Goal: Register for event/course

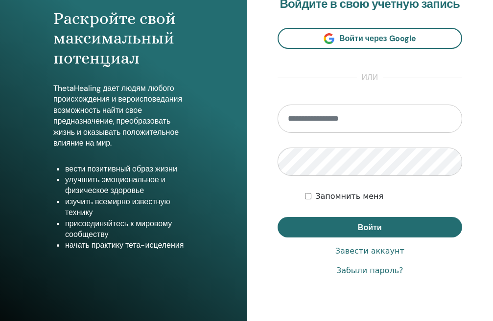
scroll to position [147, 0]
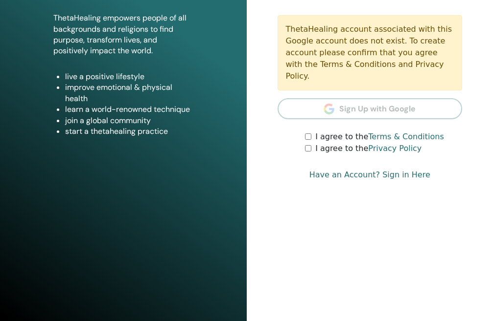
scroll to position [151, 0]
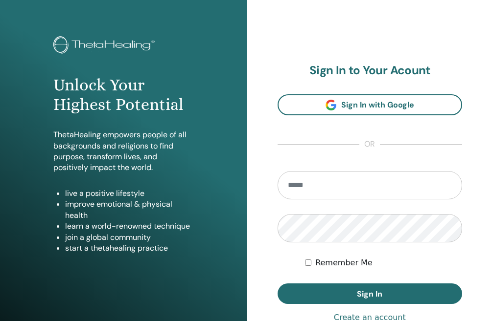
scroll to position [49, 0]
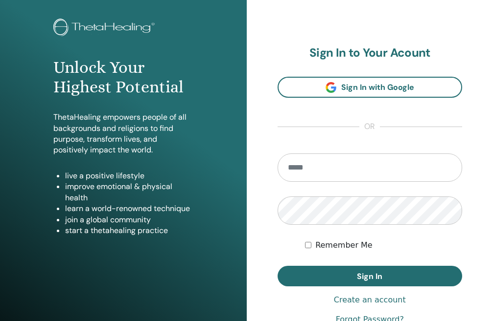
click at [337, 182] on input "email" at bounding box center [369, 168] width 185 height 28
type input "**********"
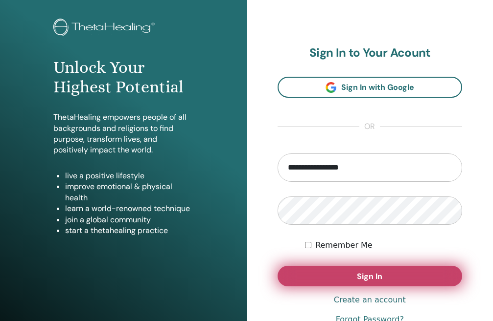
click at [350, 283] on button "Sign In" at bounding box center [369, 276] width 185 height 21
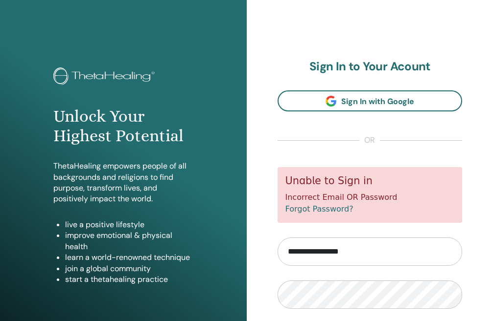
scroll to position [147, 0]
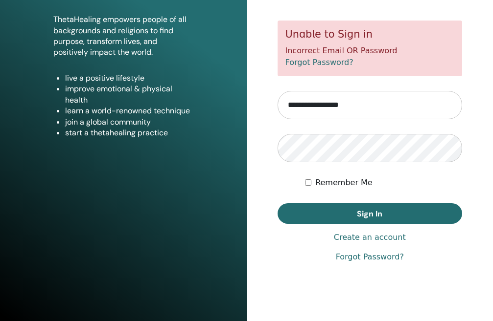
click at [336, 67] on link "Forgot Password?" at bounding box center [319, 62] width 68 height 9
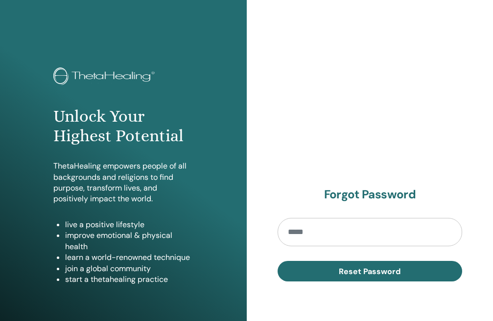
click at [382, 238] on input "email" at bounding box center [369, 232] width 185 height 28
type input "**********"
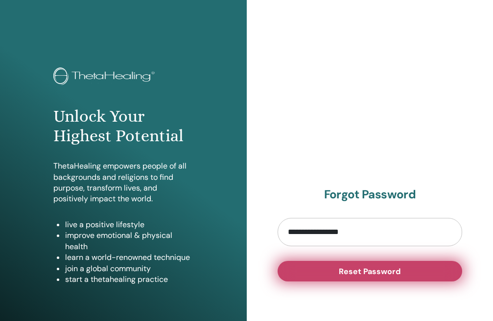
click at [385, 274] on span "Reset Password" at bounding box center [370, 272] width 62 height 10
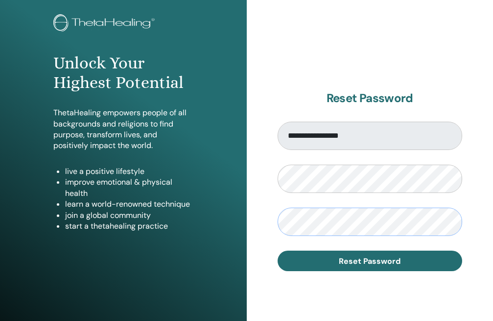
scroll to position [98, 0]
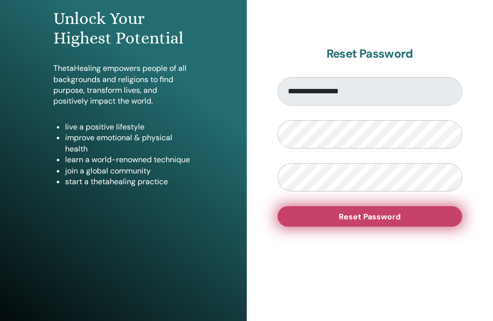
click at [341, 222] on span "Reset Password" at bounding box center [370, 217] width 62 height 10
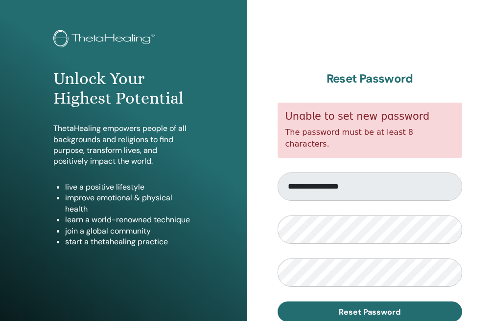
scroll to position [49, 0]
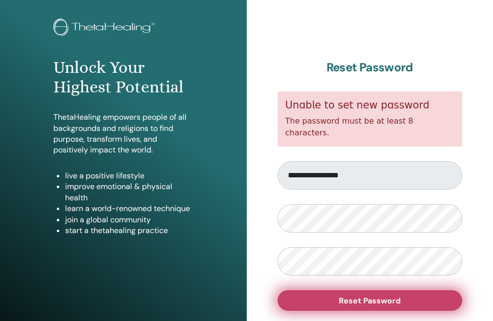
click at [358, 293] on button "Reset Password" at bounding box center [369, 301] width 185 height 21
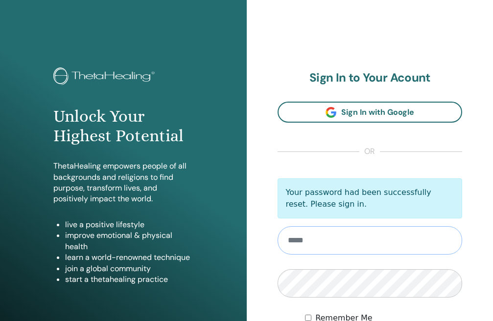
type input "**********"
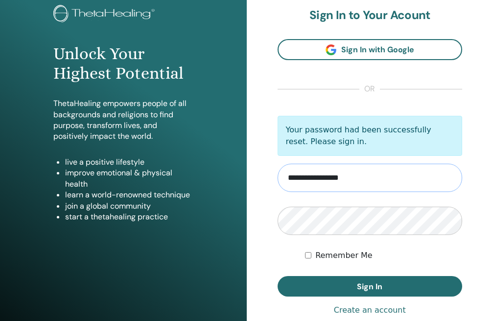
scroll to position [147, 0]
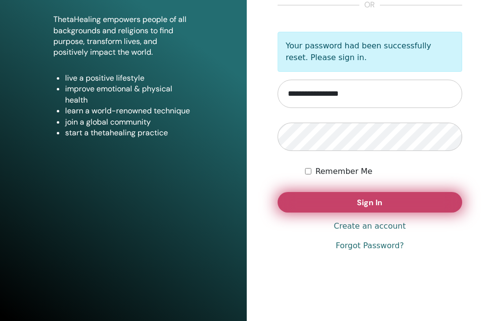
click at [377, 208] on span "Sign In" at bounding box center [369, 203] width 25 height 10
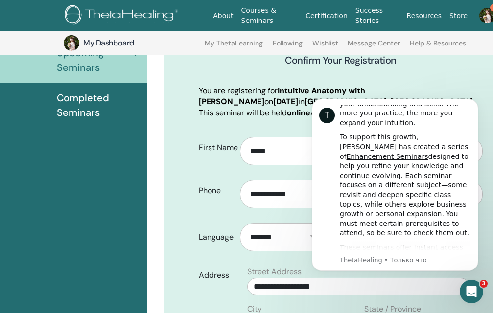
scroll to position [98, 0]
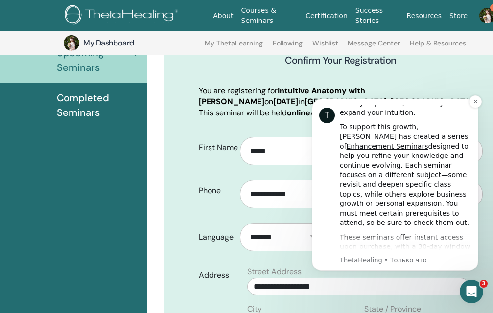
click at [397, 261] on p "ThetaHealing • Только что" at bounding box center [404, 260] width 131 height 9
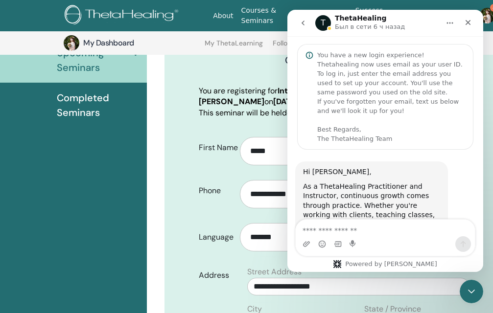
scroll to position [547, 0]
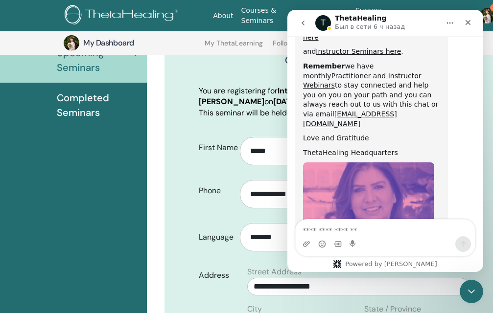
click at [301, 19] on icon "go back" at bounding box center [303, 23] width 8 height 8
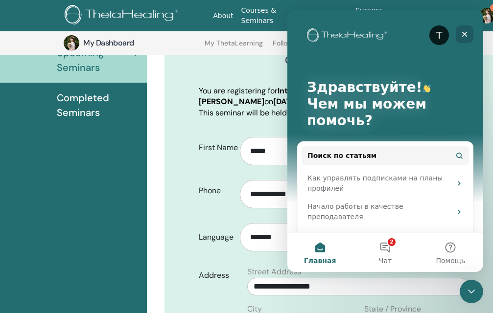
click at [464, 33] on icon "Закрыть" at bounding box center [464, 34] width 8 height 8
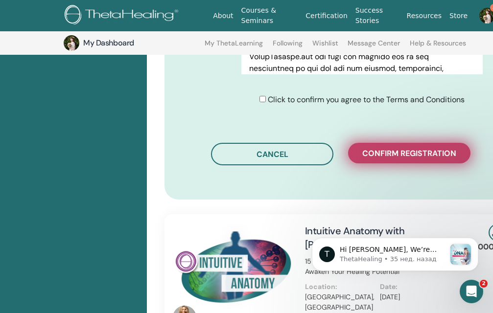
scroll to position [562, 0]
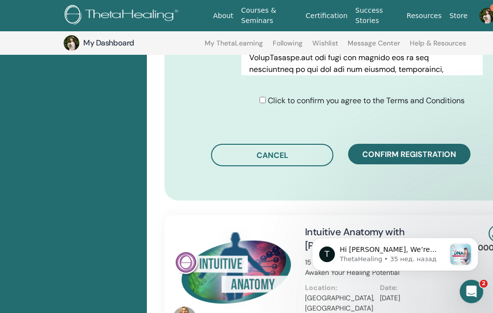
click at [410, 106] on span "Click to confirm you agree to the Terms and Conditions" at bounding box center [366, 100] width 197 height 10
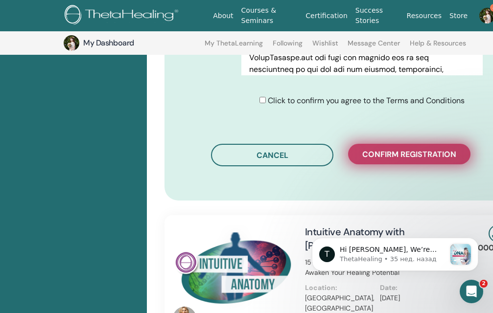
click at [392, 159] on span "Confirm registration" at bounding box center [409, 154] width 94 height 10
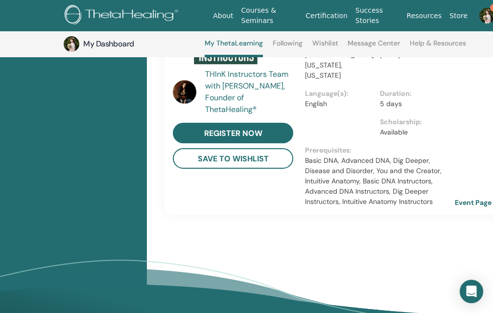
scroll to position [1396, 0]
